Goal: Find specific page/section: Find specific page/section

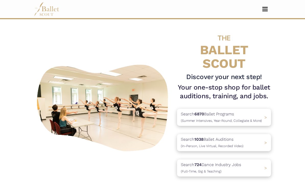
click at [259, 8] on button "Toggle navigation" at bounding box center [265, 9] width 12 height 5
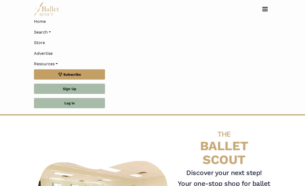
click at [46, 33] on link "Search" at bounding box center [152, 32] width 237 height 11
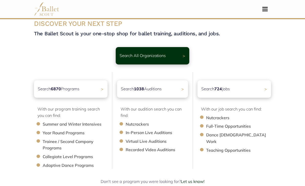
scroll to position [10, 0]
click at [50, 127] on ul "Summer and Winter Intensives Year Round Programs Trainee / Second Company Progr…" at bounding box center [73, 143] width 70 height 47
click at [58, 129] on li "Year Round Programs" at bounding box center [78, 132] width 70 height 7
click at [59, 125] on li "Summer and Winter Intensives" at bounding box center [78, 123] width 70 height 7
click at [78, 83] on div "Search 6870 Programs >" at bounding box center [71, 88] width 74 height 17
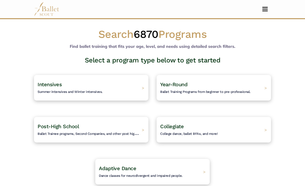
click at [110, 93] on div "Intensives Summer intensives and Winter intensives. >" at bounding box center [91, 88] width 114 height 26
click at [105, 92] on div "Intensives Summer intensives and Winter intensives. >" at bounding box center [91, 88] width 114 height 26
click at [75, 91] on span "Summer intensives and Winter intensives." at bounding box center [70, 92] width 65 height 4
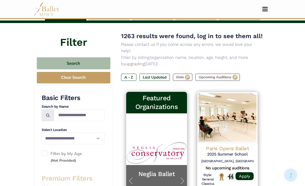
scroll to position [89, 0]
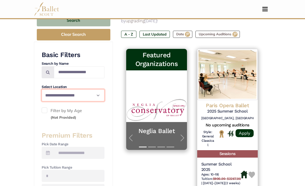
click at [95, 93] on select "**********" at bounding box center [73, 95] width 63 height 12
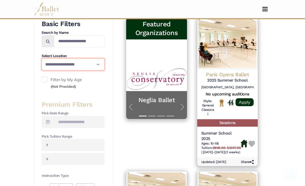
scroll to position [120, 0]
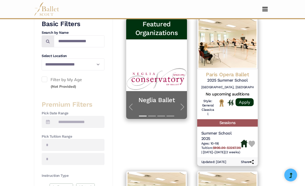
click at [49, 80] on label "Filter by My Age (Not Provided)" at bounding box center [73, 82] width 63 height 13
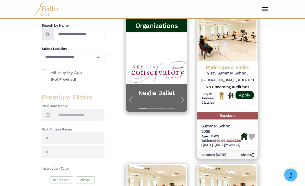
scroll to position [127, 0]
click at [40, 72] on div "**********" at bounding box center [73, 173] width 79 height 339
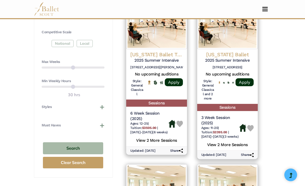
scroll to position [293, 0]
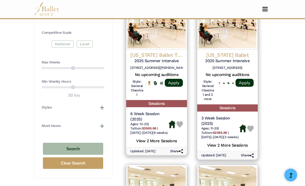
click at [101, 124] on button "Must Haves" at bounding box center [73, 125] width 63 height 5
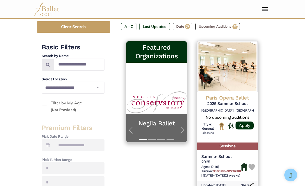
scroll to position [95, 0]
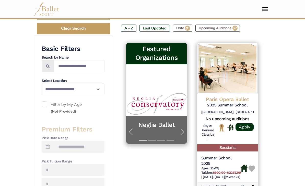
click at [45, 102] on span at bounding box center [45, 104] width 6 height 6
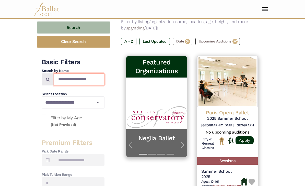
click at [92, 80] on input "Search by names..." at bounding box center [79, 79] width 51 height 12
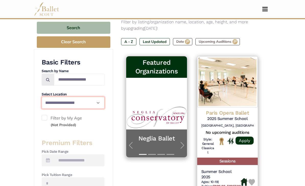
click at [87, 101] on select "**********" at bounding box center [73, 102] width 63 height 12
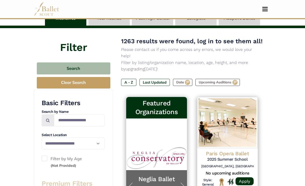
scroll to position [0, 0]
